Goal: Information Seeking & Learning: Learn about a topic

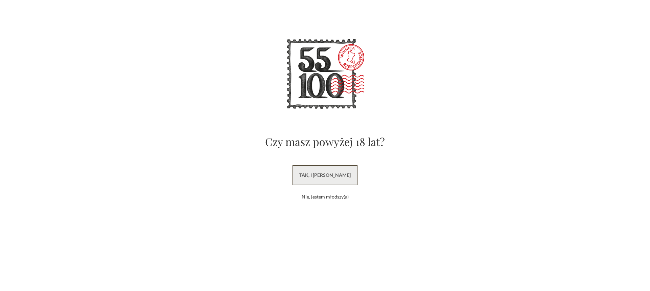
click at [323, 181] on link "tak, i uwielbiam wino" at bounding box center [325, 175] width 65 height 20
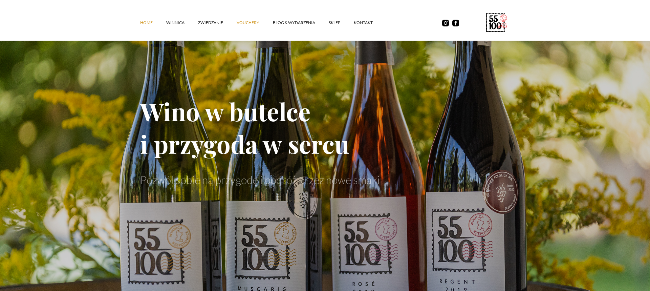
click at [252, 22] on link "vouchery" at bounding box center [255, 23] width 36 height 20
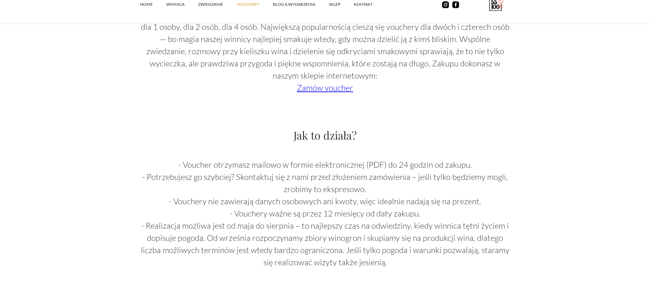
scroll to position [622, 0]
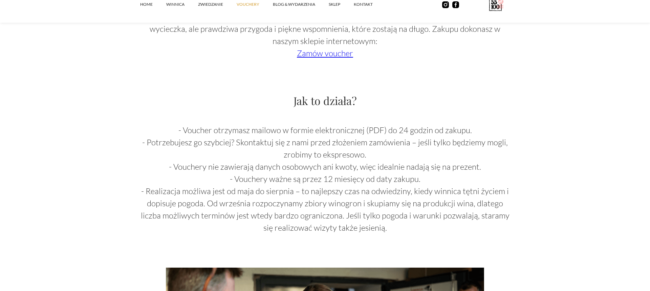
click at [319, 56] on link "Zamów voucher" at bounding box center [325, 53] width 56 height 10
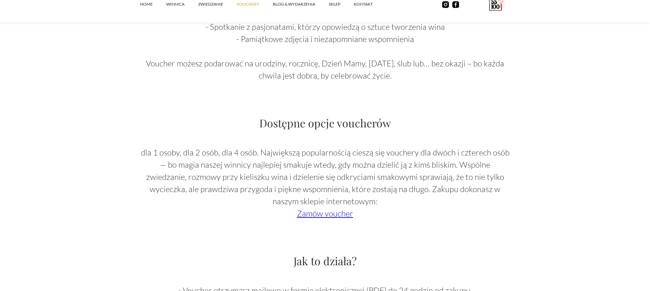
scroll to position [518, 0]
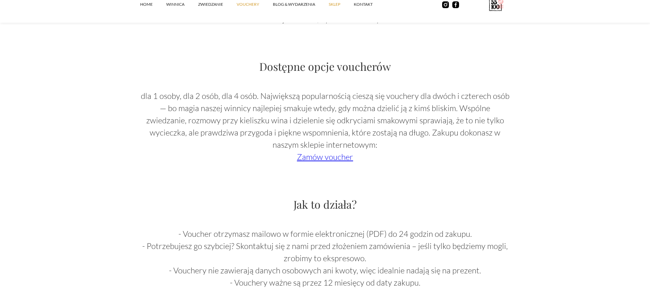
click at [332, 7] on link "SKLEP" at bounding box center [341, 4] width 25 height 20
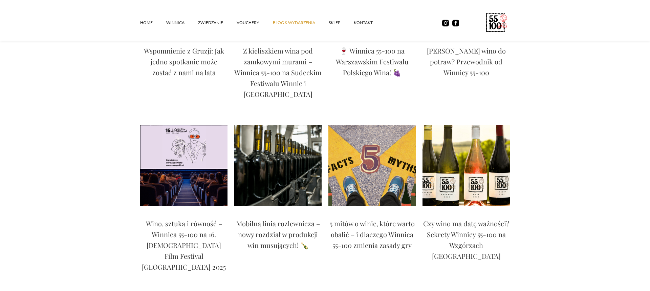
scroll to position [207, 0]
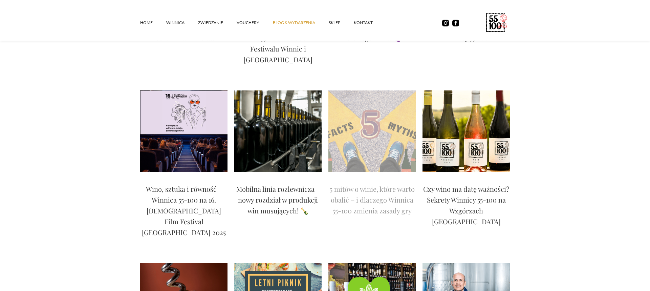
click at [370, 189] on p "5 mitów o winie, które warto obalić – i dlaczego Winnica 55-100 zmienia zasady …" at bounding box center [371, 199] width 87 height 33
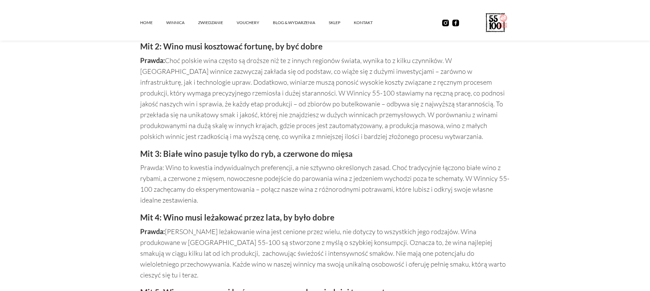
scroll to position [656, 0]
click at [454, 22] on img at bounding box center [455, 23] width 7 height 7
